Goal: Task Accomplishment & Management: Manage account settings

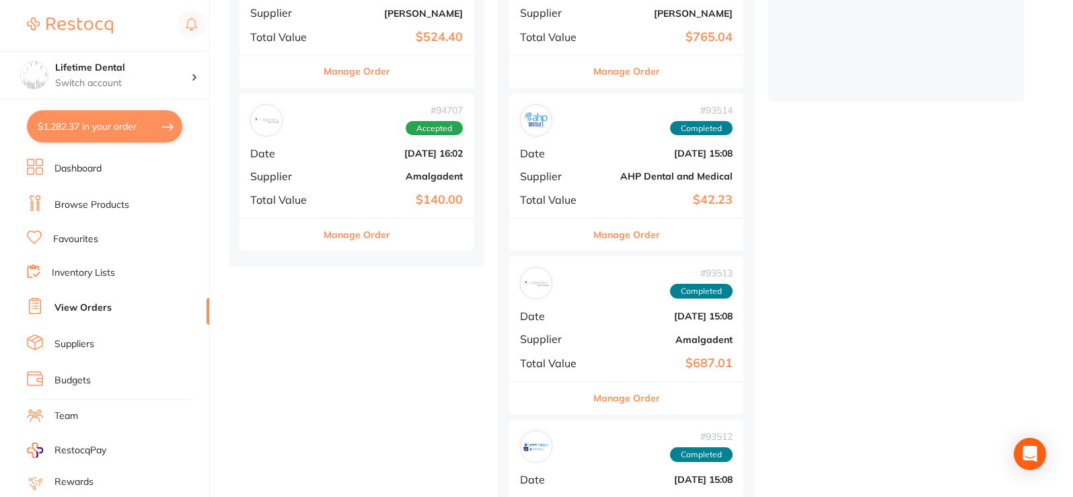
scroll to position [336, 0]
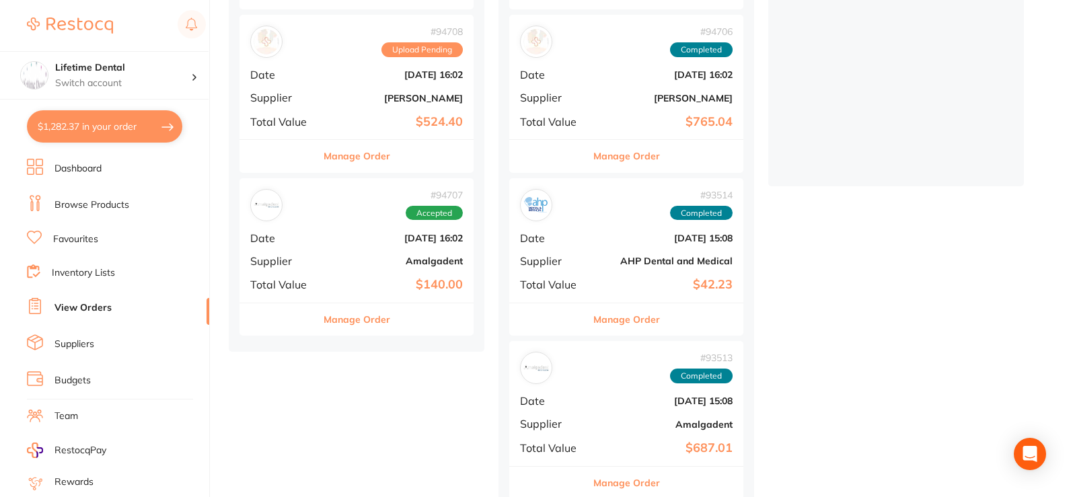
click at [97, 134] on button "$1,282.37 in your order" at bounding box center [104, 126] width 155 height 32
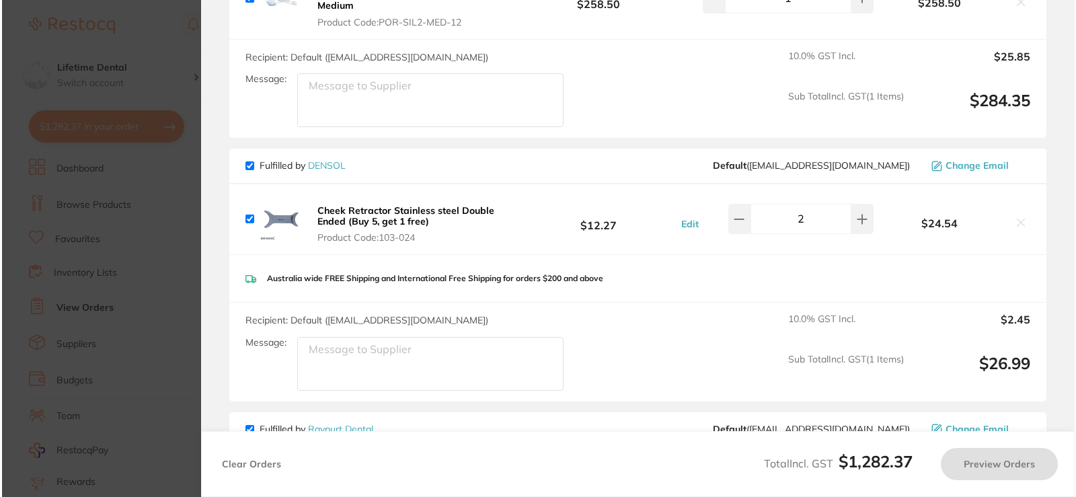
scroll to position [0, 0]
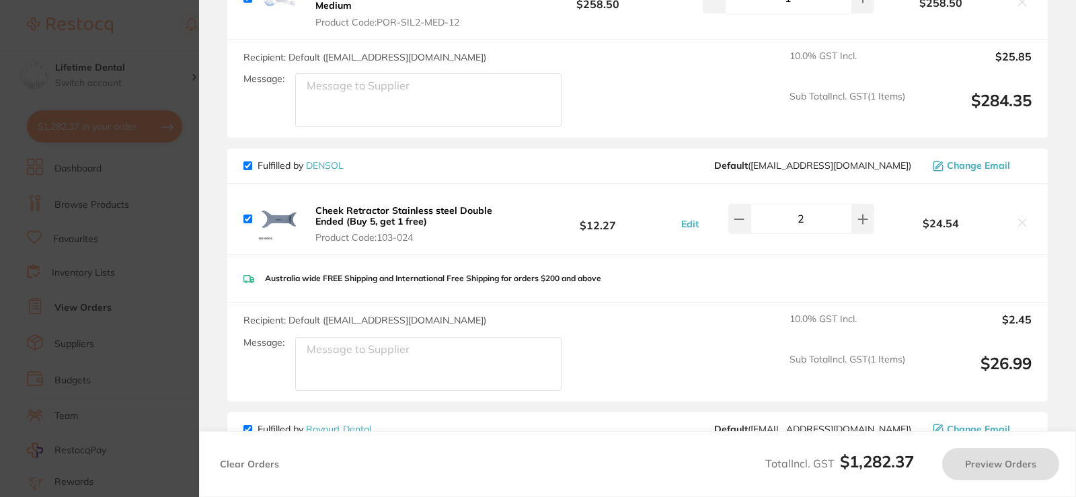
checkbox input "true"
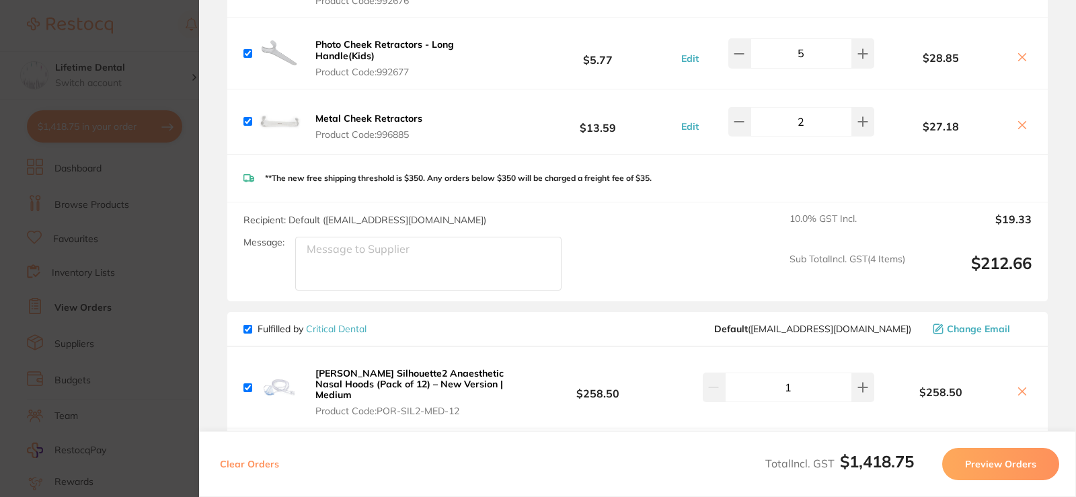
scroll to position [885, 0]
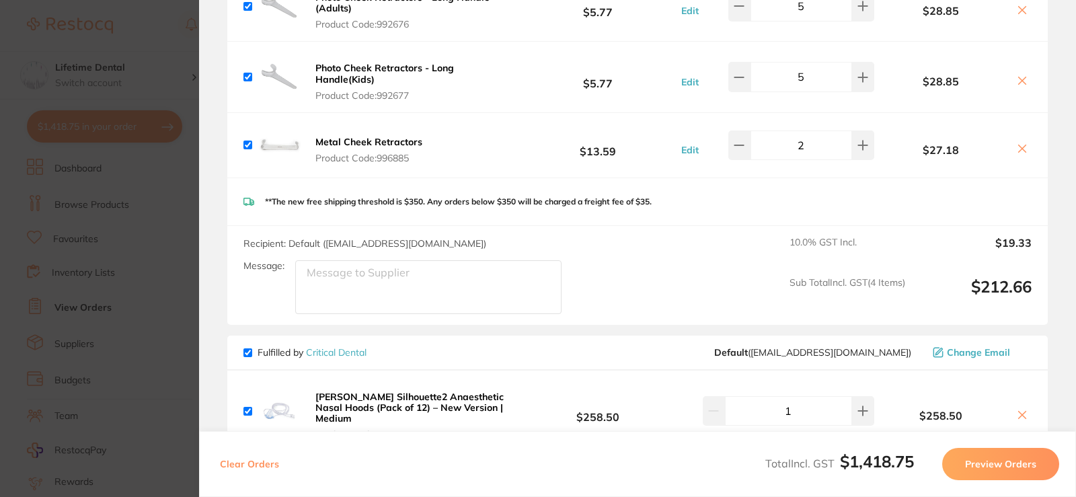
click at [398, 136] on b "Metal Cheek Retractors" at bounding box center [369, 142] width 107 height 12
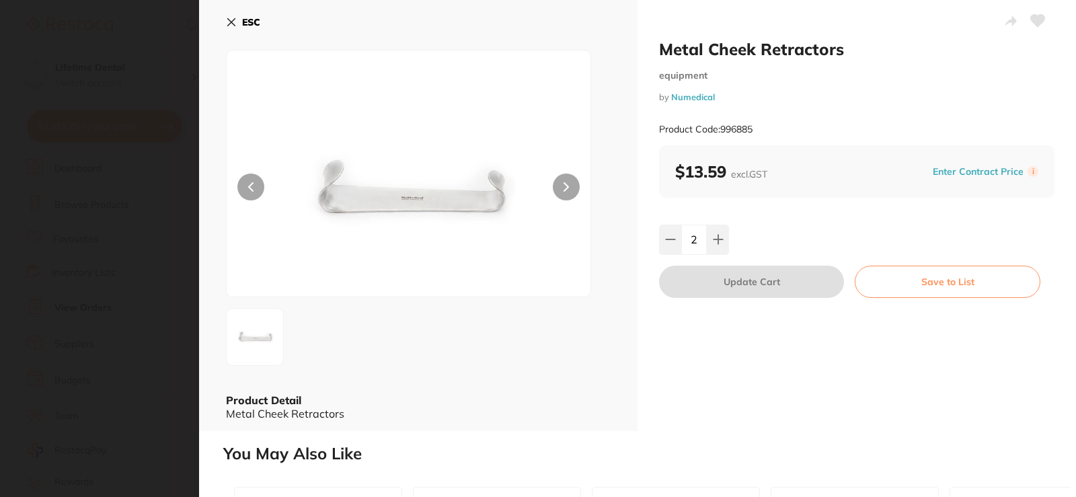
click at [227, 24] on icon at bounding box center [231, 22] width 11 height 11
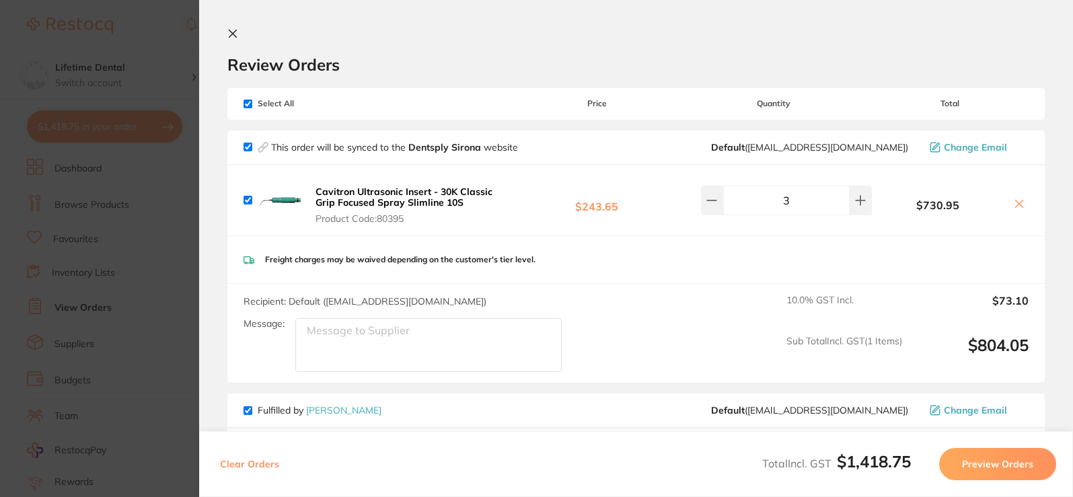
scroll to position [538, 0]
click at [234, 34] on icon at bounding box center [232, 33] width 11 height 11
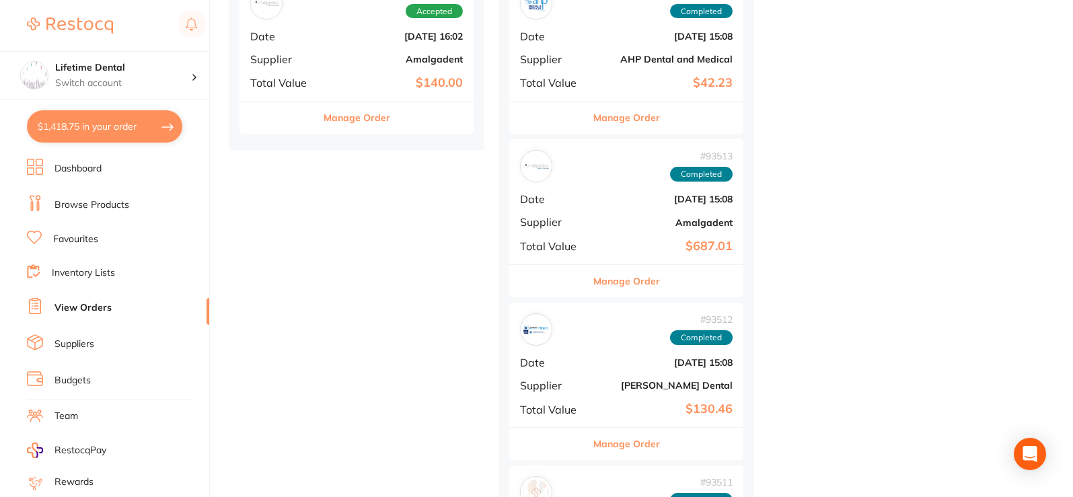
click at [416, 216] on div "placed / accepted ( 3 ) Sort by Latest Notification # 94710 Accepted Date [DATE…" at bounding box center [651, 273] width 844 height 1385
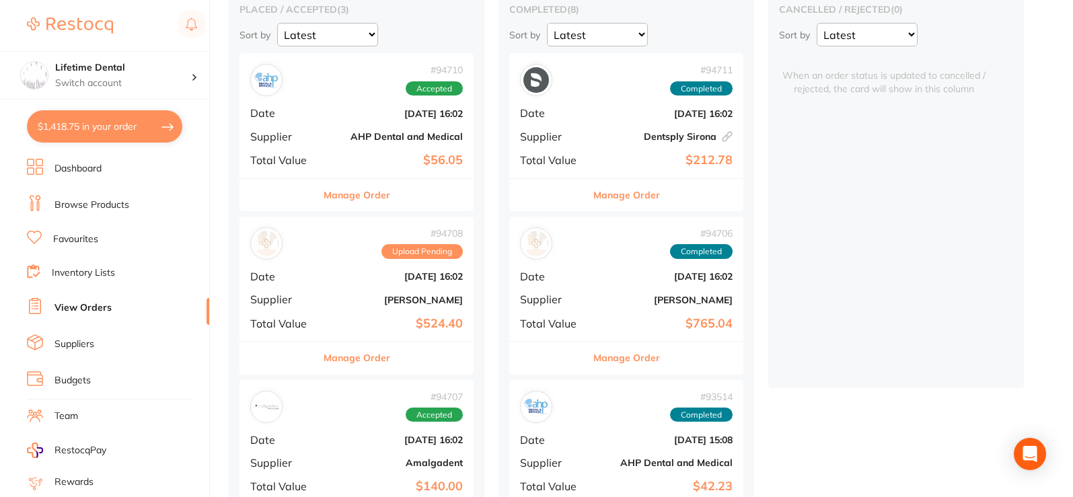
scroll to position [0, 0]
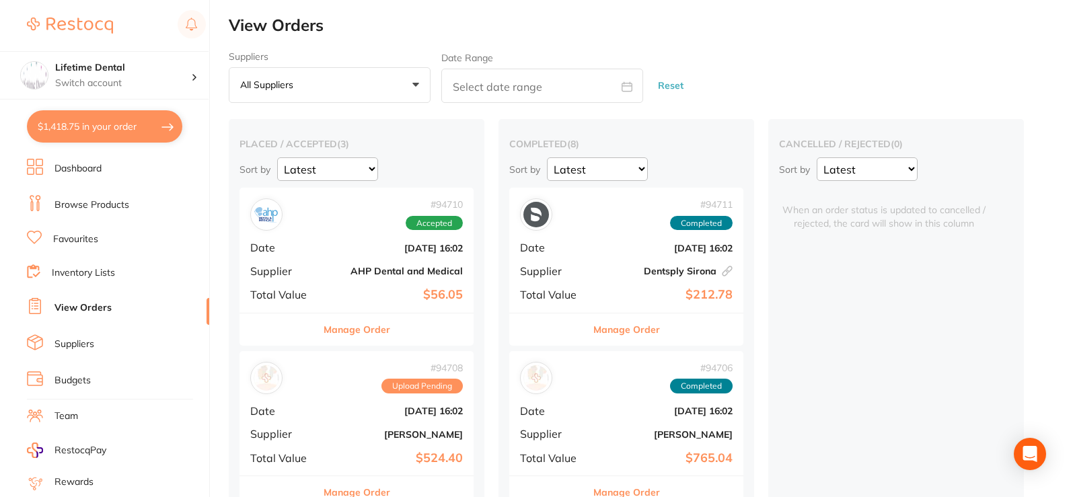
click at [104, 198] on link "Browse Products" at bounding box center [91, 204] width 75 height 13
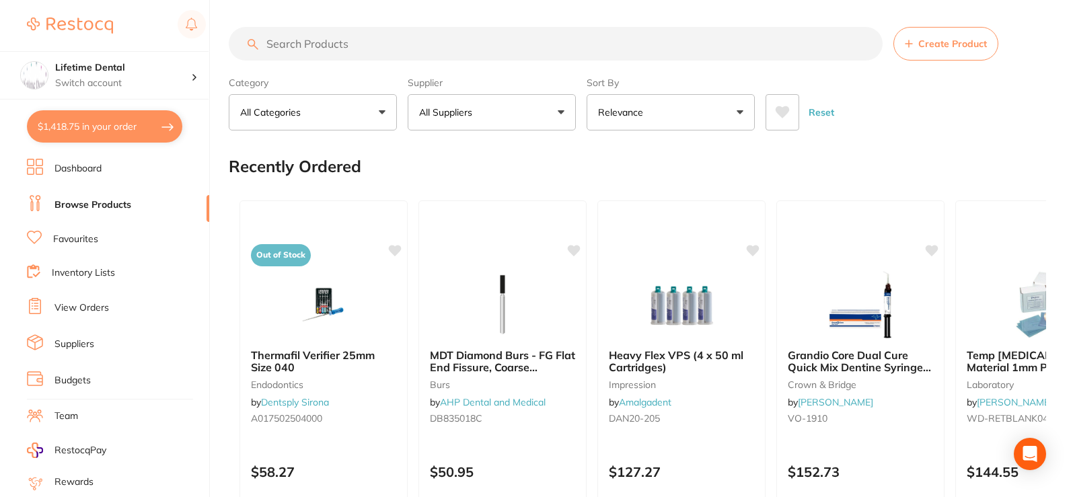
click at [286, 36] on input "search" at bounding box center [556, 44] width 654 height 34
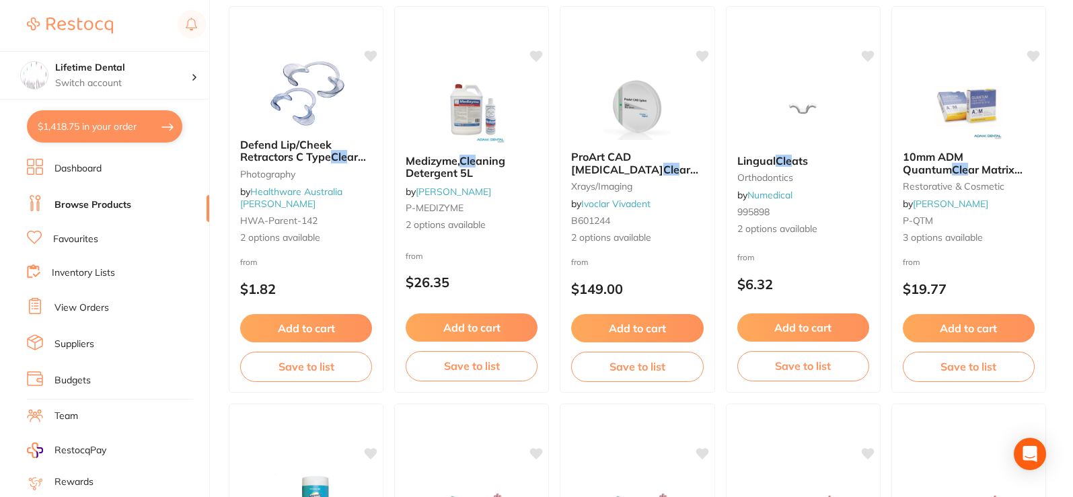
scroll to position [3251, 0]
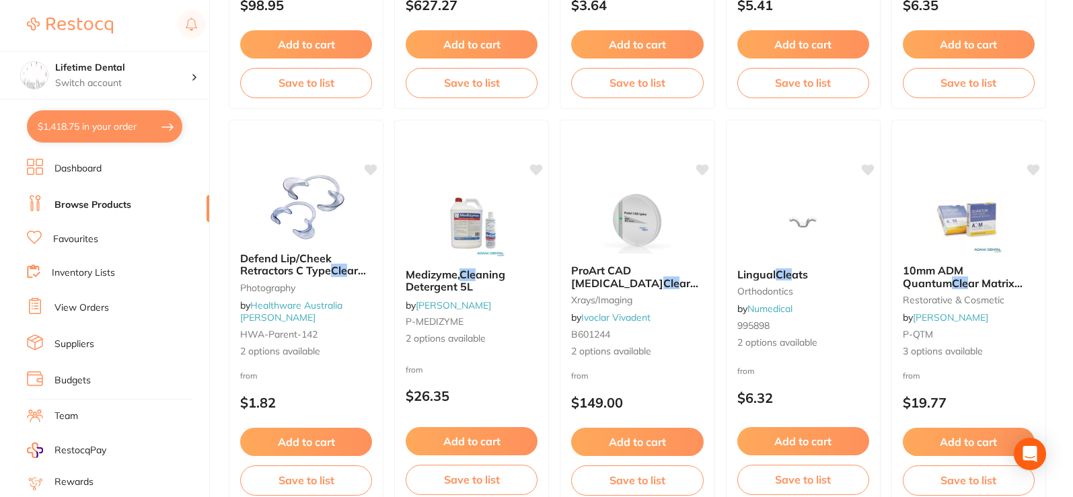
type input "night cle"
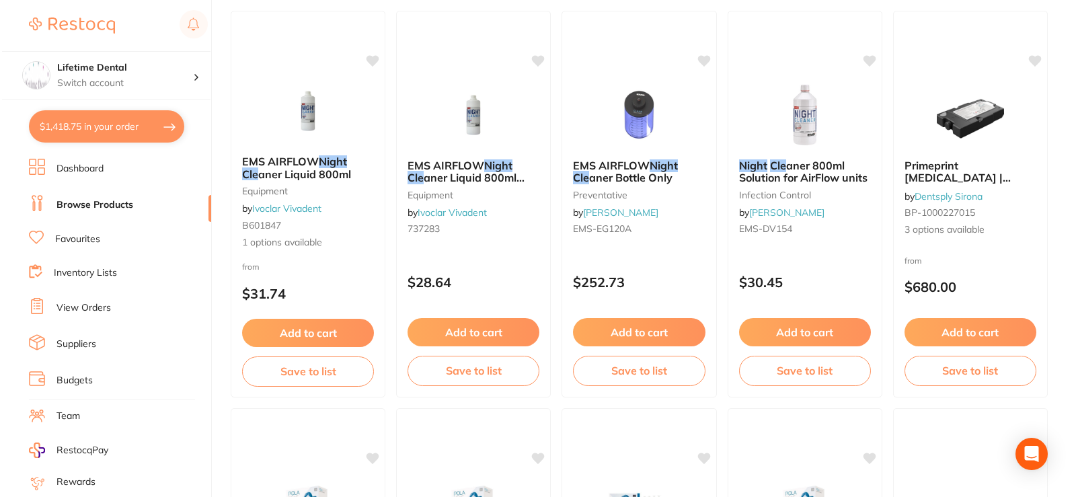
scroll to position [0, 0]
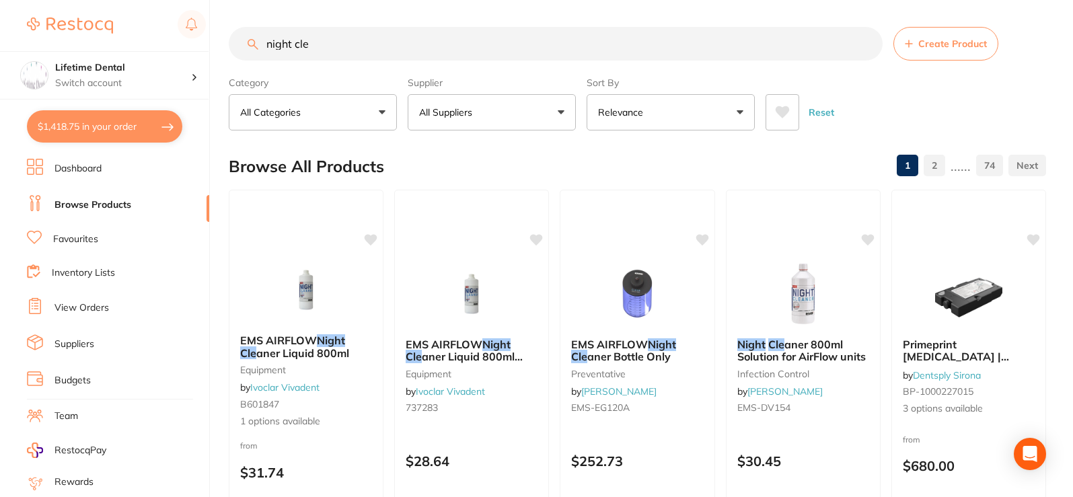
click at [101, 128] on button "$1,418.75 in your order" at bounding box center [104, 126] width 155 height 32
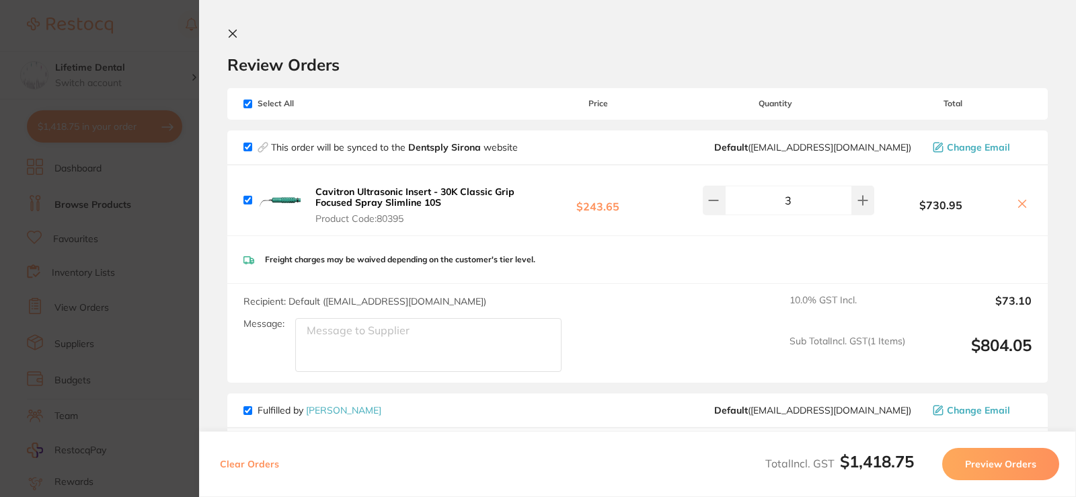
click at [185, 32] on section "Update RRP Set your pre negotiated price for this item. Item Agreed RRP (excl. …" at bounding box center [538, 248] width 1076 height 497
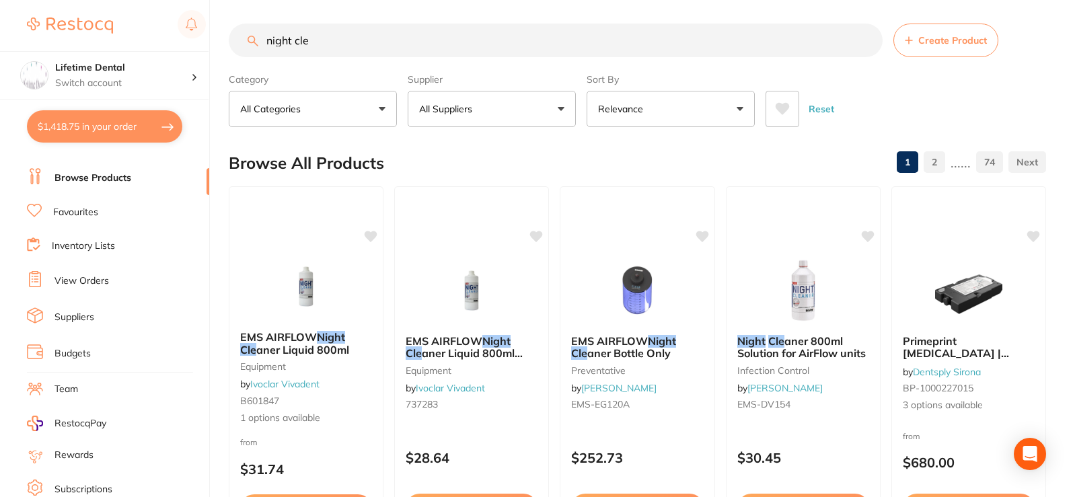
scroll to position [67, 0]
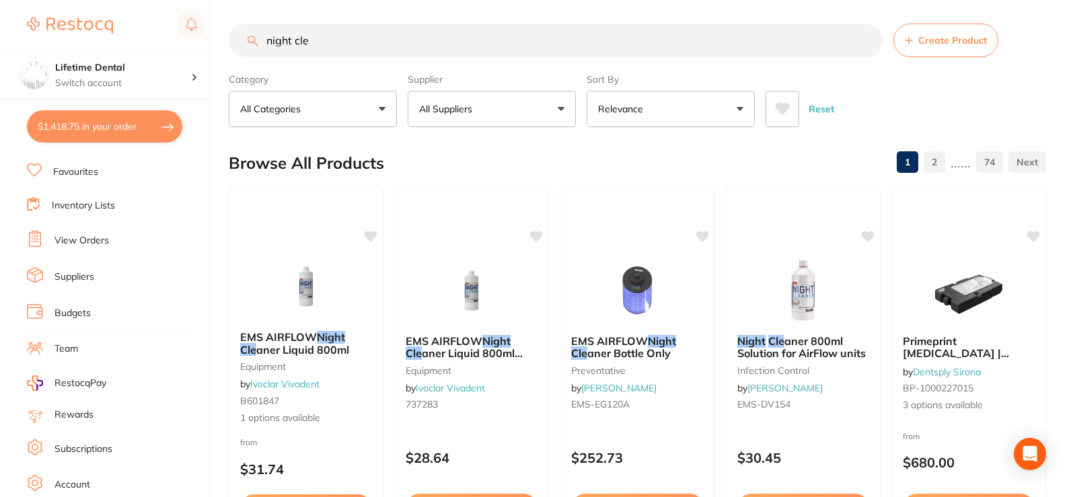
click at [89, 239] on link "View Orders" at bounding box center [81, 240] width 54 height 13
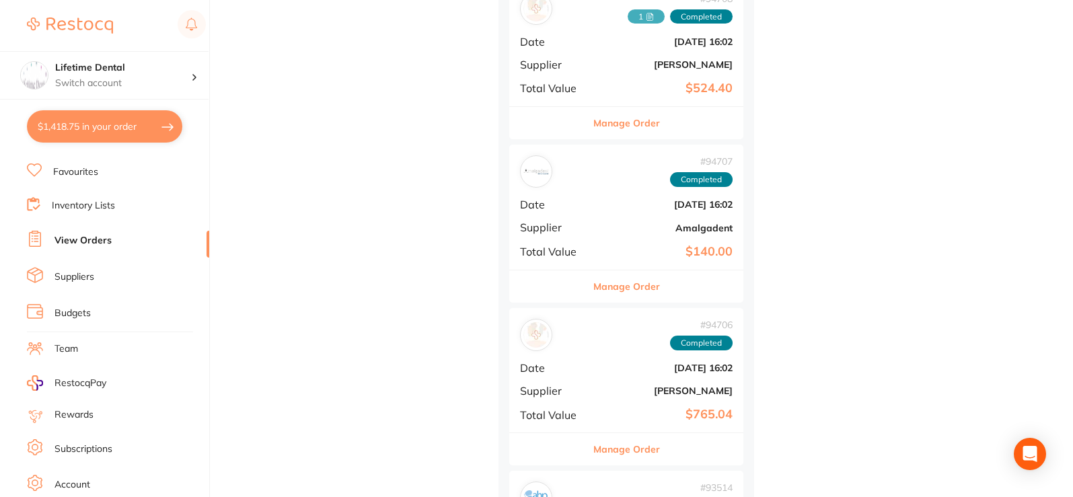
scroll to position [538, 0]
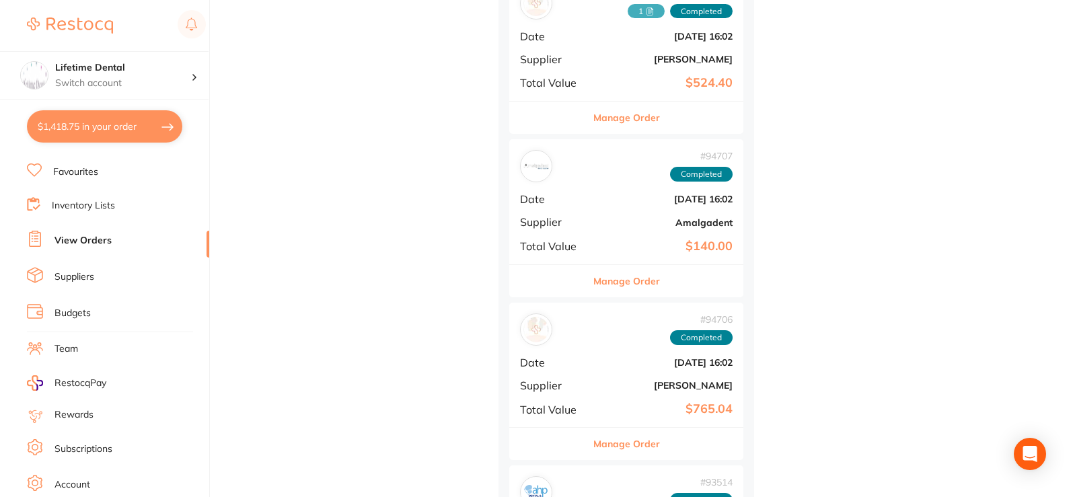
click at [624, 276] on button "Manage Order" at bounding box center [626, 281] width 67 height 32
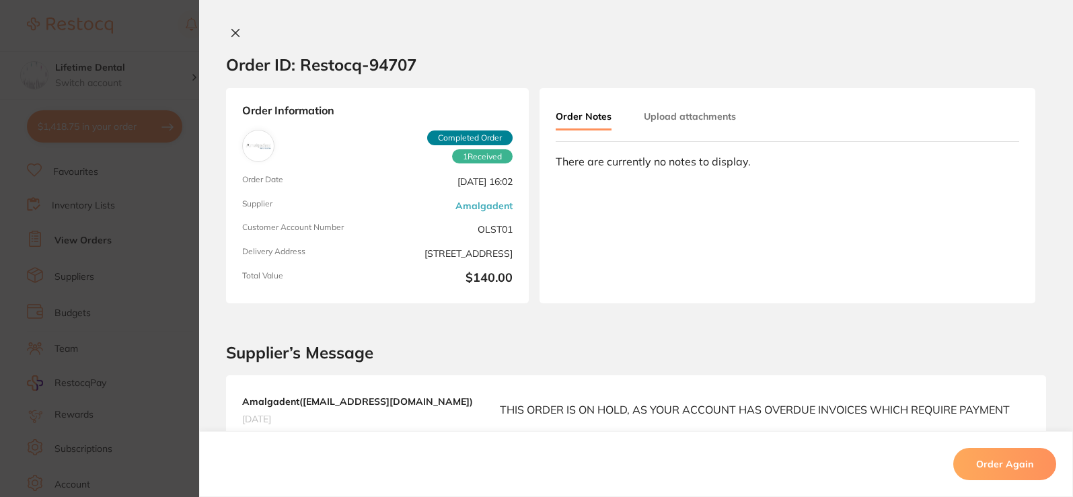
click at [690, 116] on button "Upload attachments" at bounding box center [690, 116] width 92 height 24
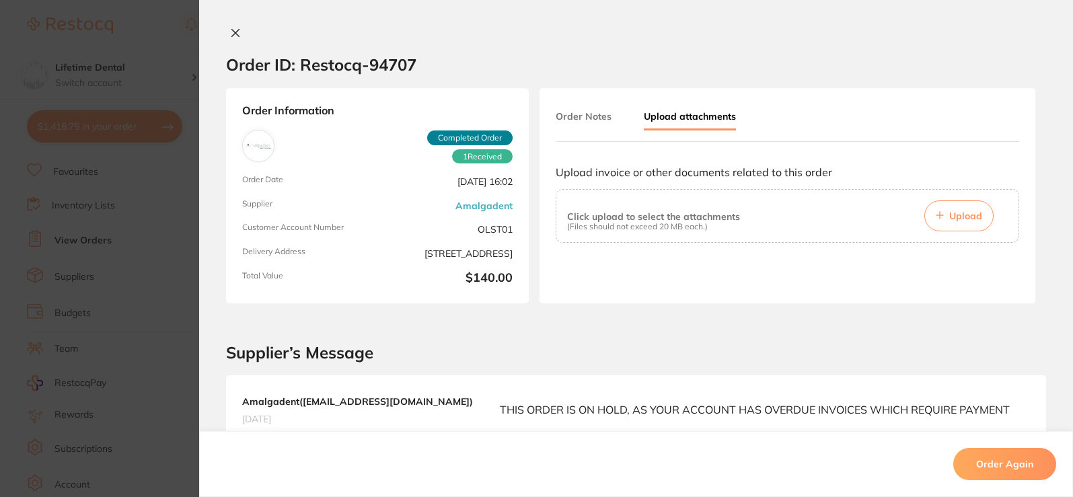
click at [963, 220] on span "Upload" at bounding box center [965, 216] width 33 height 12
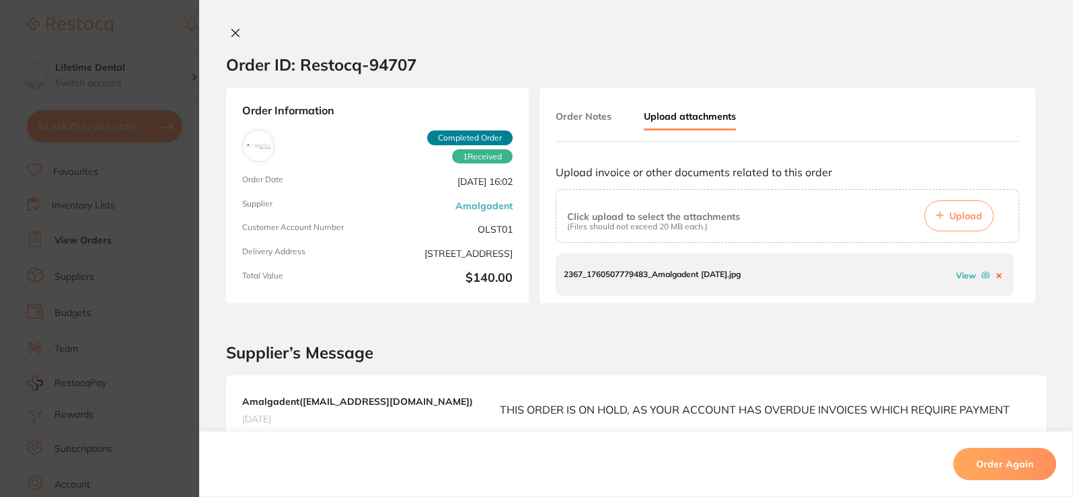
scroll to position [471, 0]
click at [236, 31] on icon at bounding box center [235, 33] width 11 height 11
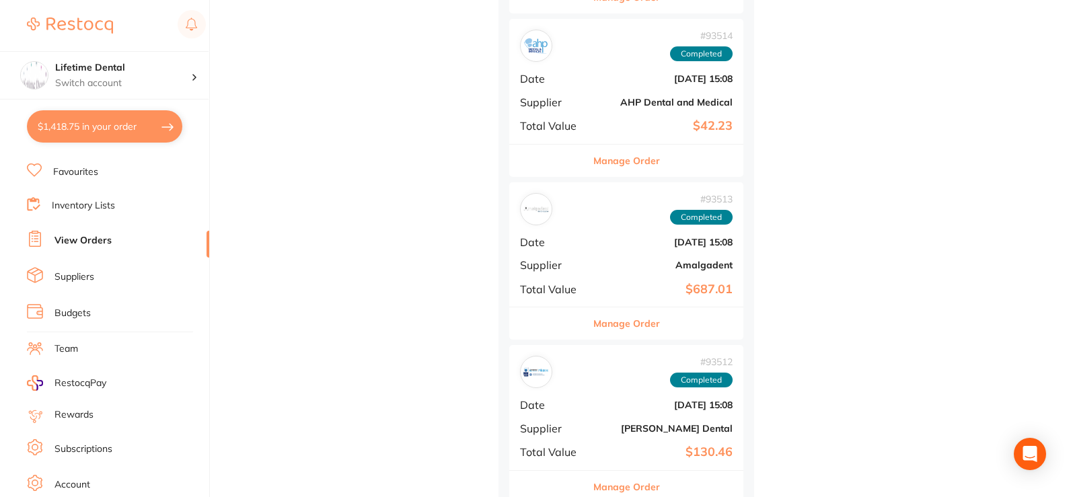
scroll to position [1009, 0]
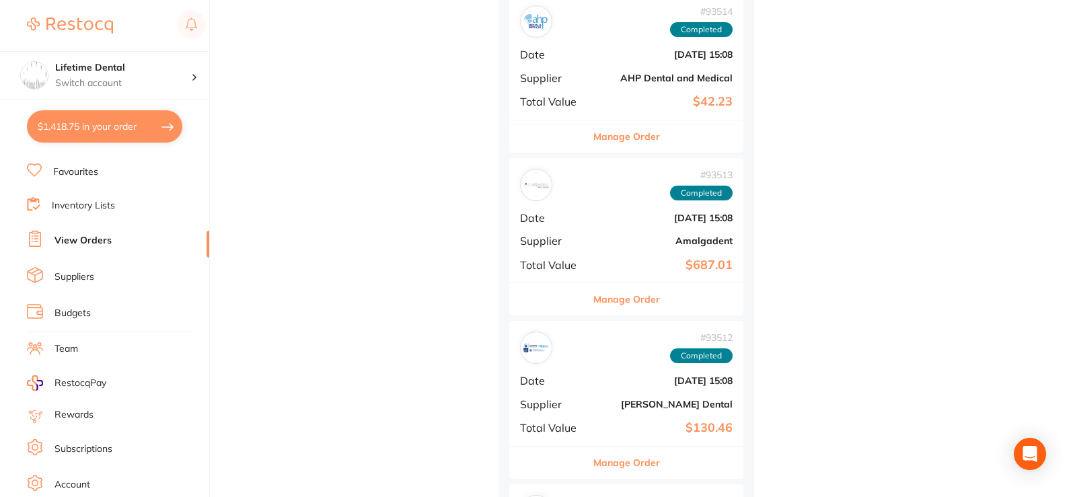
click at [630, 299] on button "Manage Order" at bounding box center [626, 299] width 67 height 32
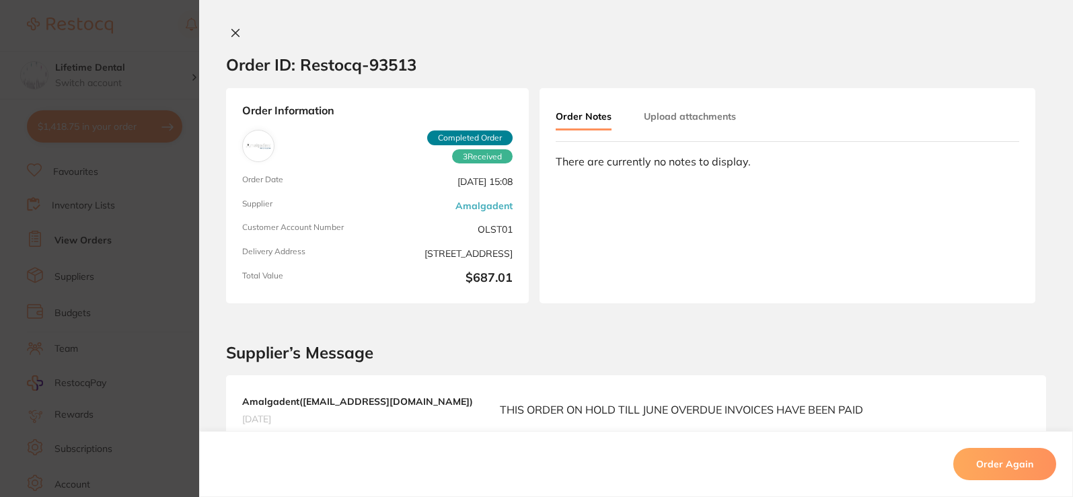
click at [712, 112] on button "Upload attachments" at bounding box center [690, 116] width 92 height 24
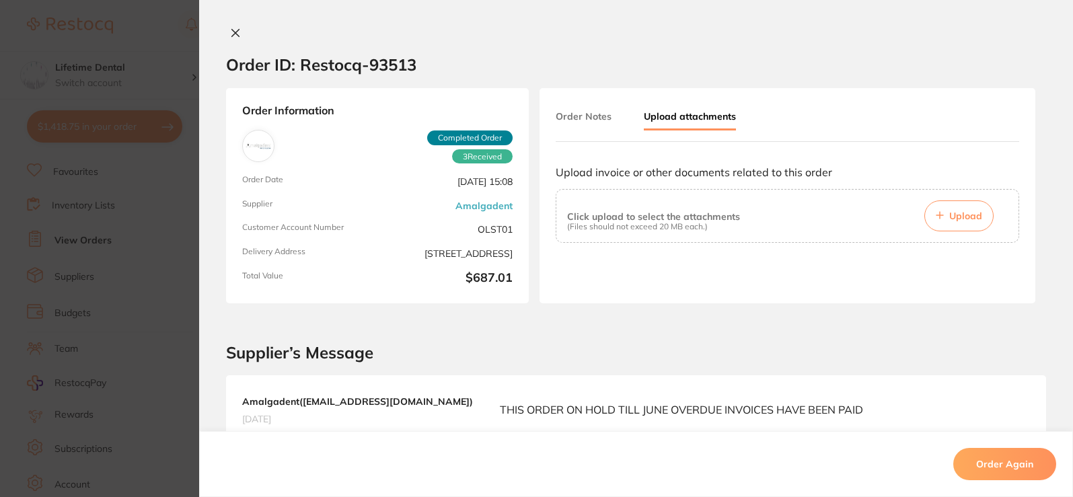
click at [936, 215] on icon at bounding box center [939, 215] width 7 height 7
click at [955, 211] on span "Upload" at bounding box center [965, 216] width 33 height 12
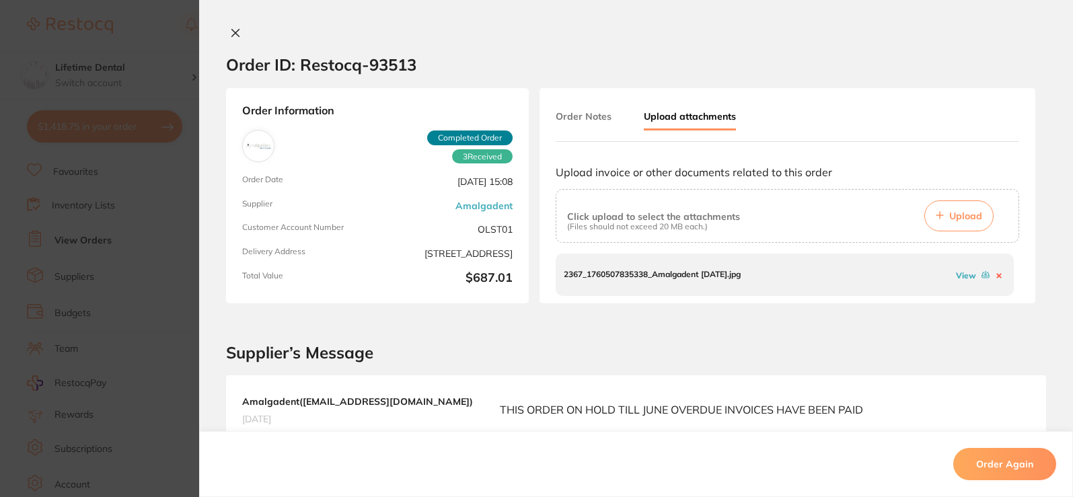
click at [235, 33] on icon at bounding box center [235, 33] width 11 height 11
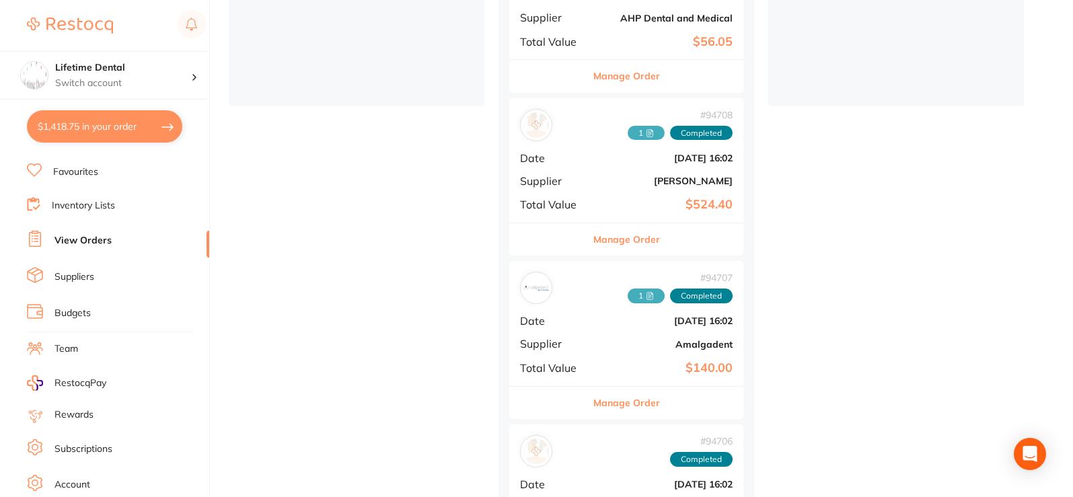
scroll to position [471, 0]
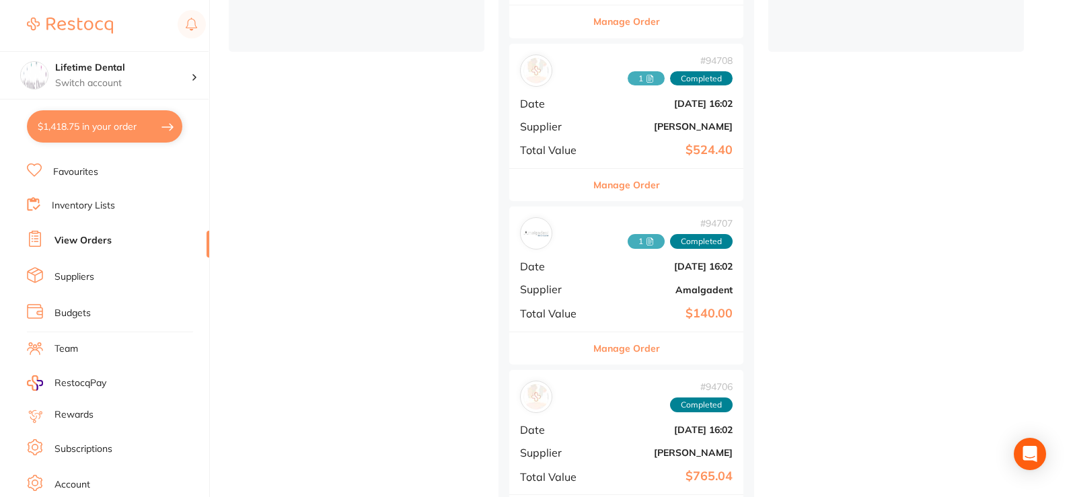
click at [625, 350] on button "Manage Order" at bounding box center [626, 348] width 67 height 32
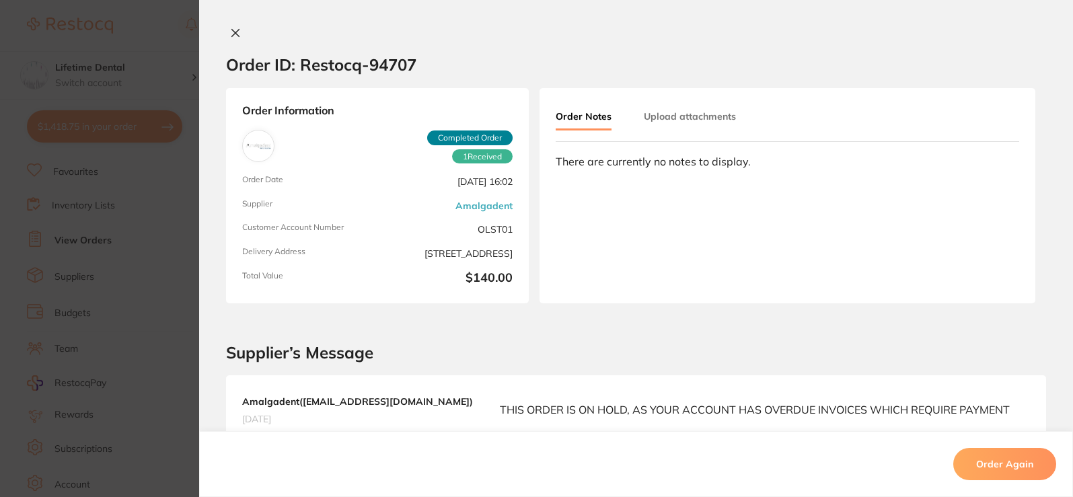
click at [682, 114] on button "Upload attachments" at bounding box center [690, 116] width 92 height 24
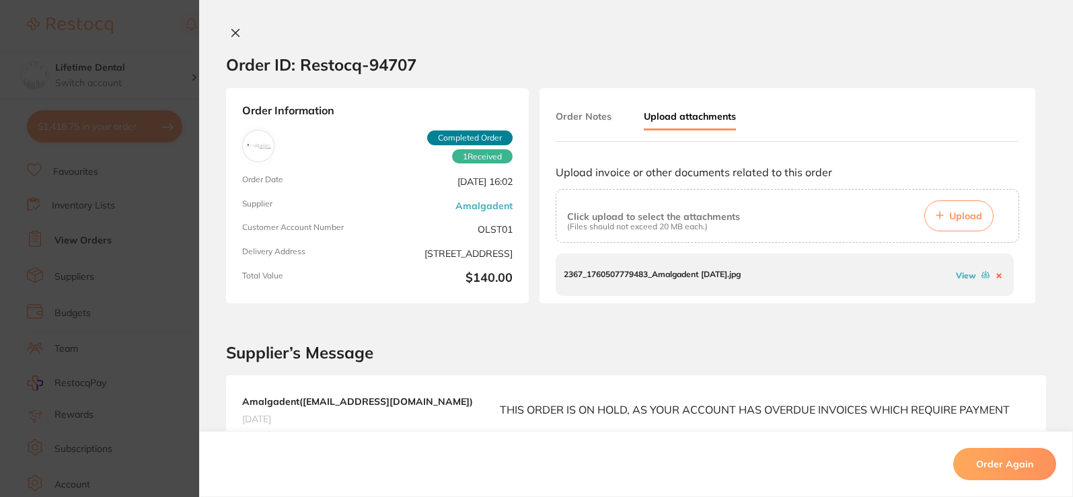
click at [992, 275] on button at bounding box center [998, 275] width 13 height 12
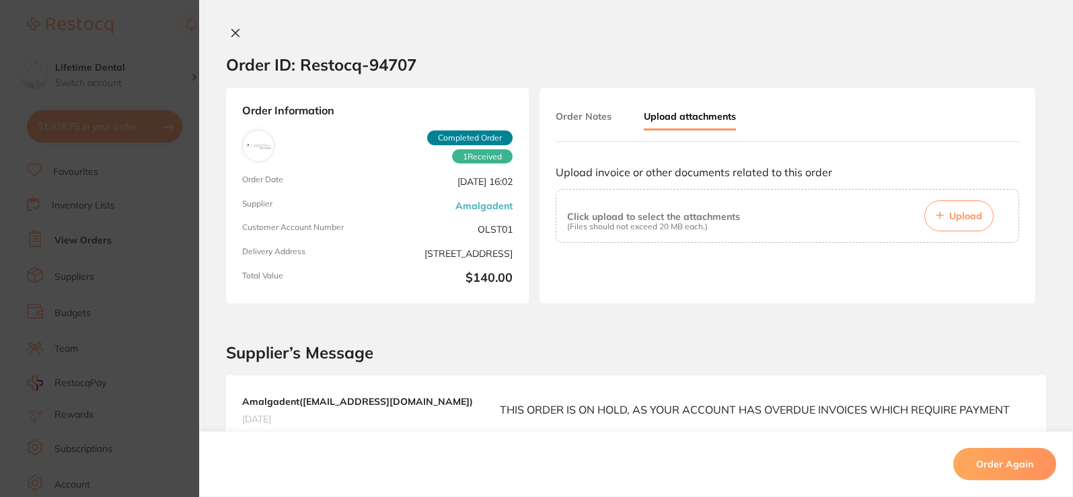
click at [959, 224] on button "Upload" at bounding box center [958, 215] width 69 height 31
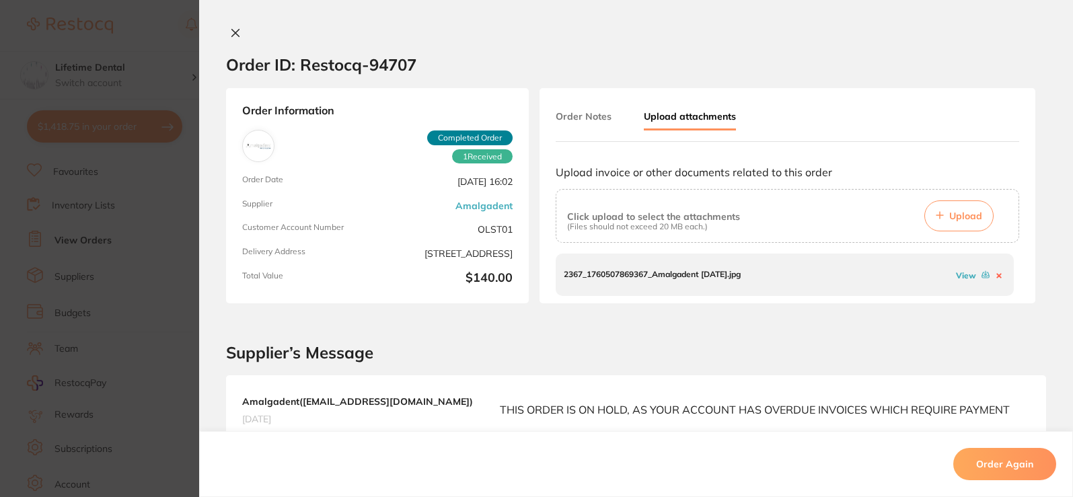
click at [230, 31] on icon at bounding box center [235, 33] width 11 height 11
